Goal: Information Seeking & Learning: Learn about a topic

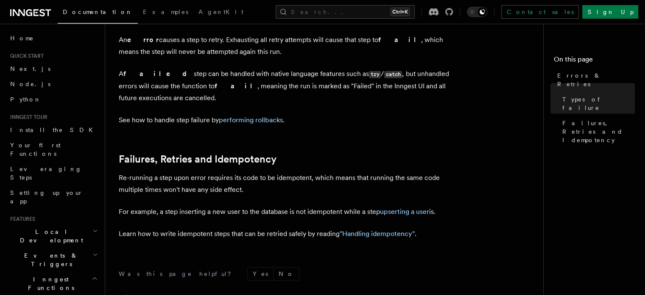
scroll to position [344, 0]
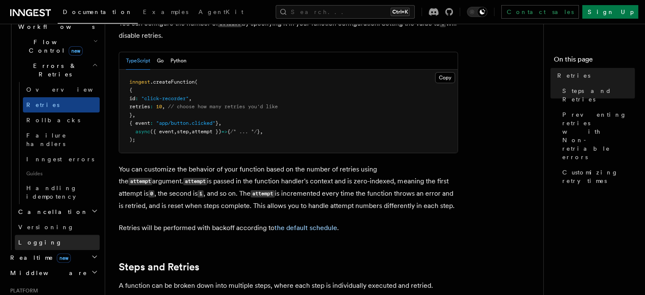
scroll to position [170, 0]
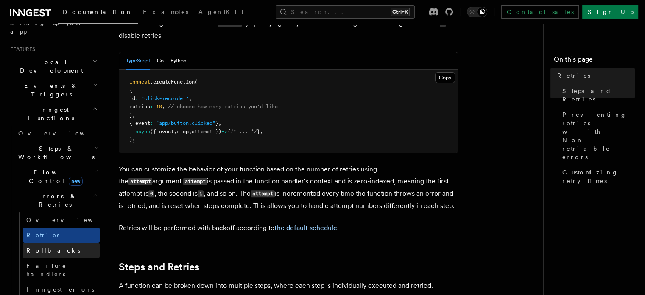
click at [66, 243] on link "Rollbacks" at bounding box center [61, 250] width 77 height 15
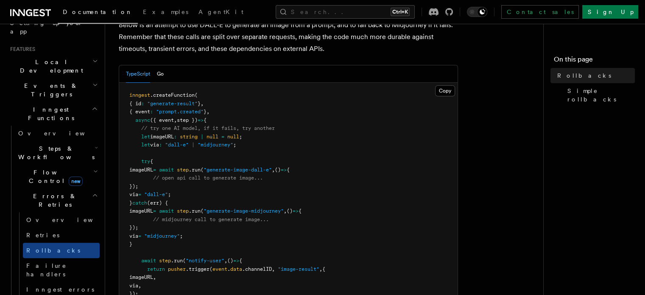
scroll to position [212, 0]
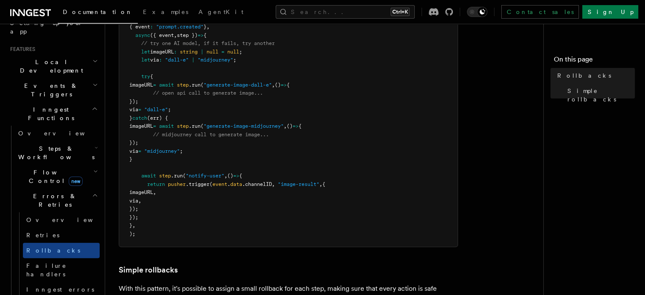
click at [79, 78] on h2 "Events & Triggers" at bounding box center [53, 90] width 93 height 24
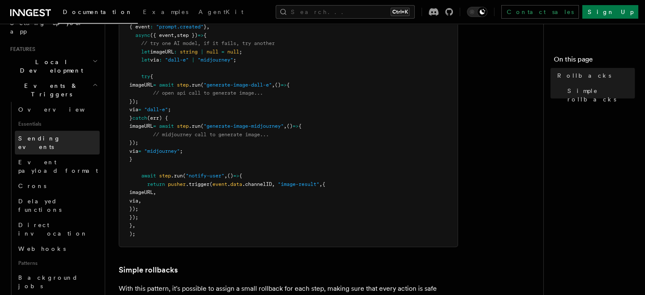
click at [59, 131] on link "Sending events" at bounding box center [57, 143] width 85 height 24
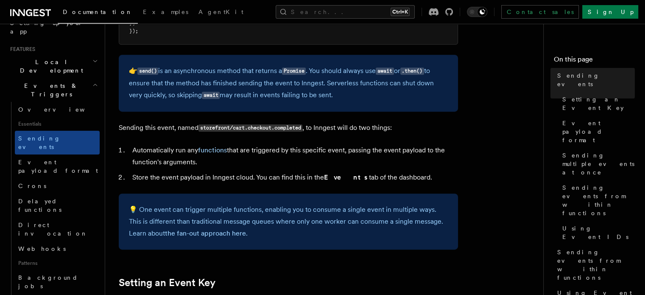
scroll to position [399, 0]
